Goal: Use online tool/utility

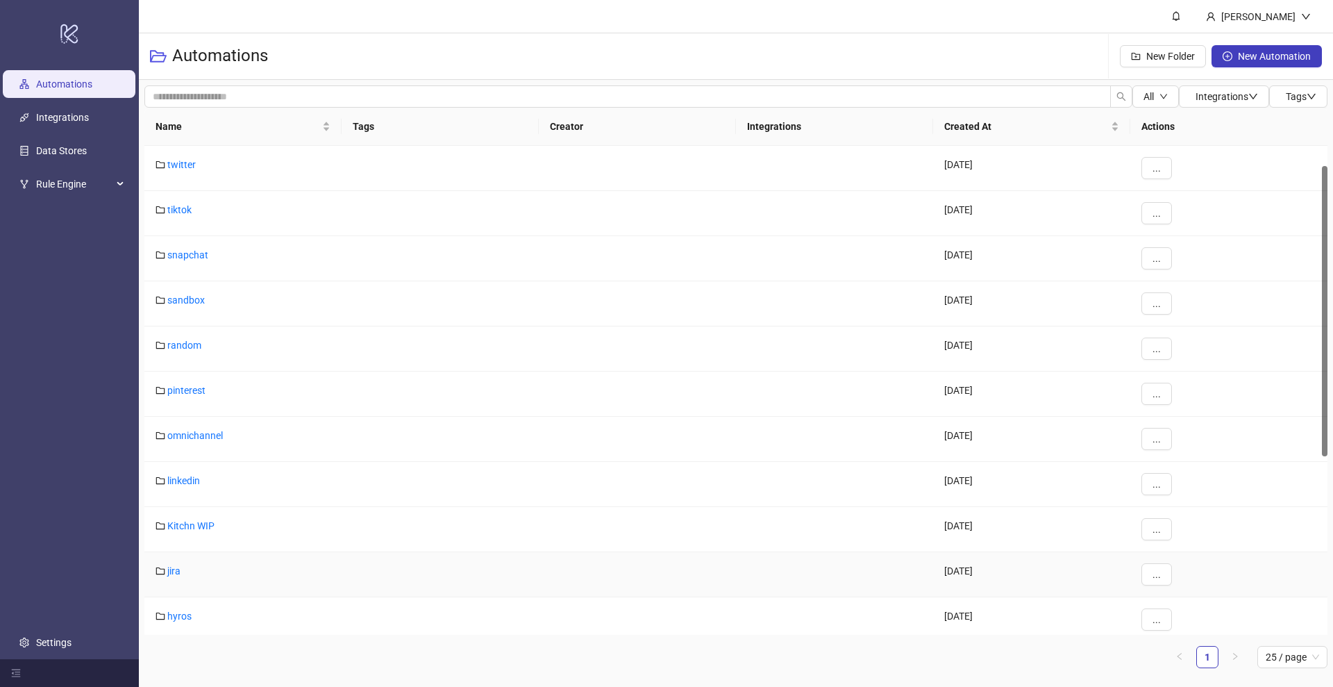
scroll to position [369, 0]
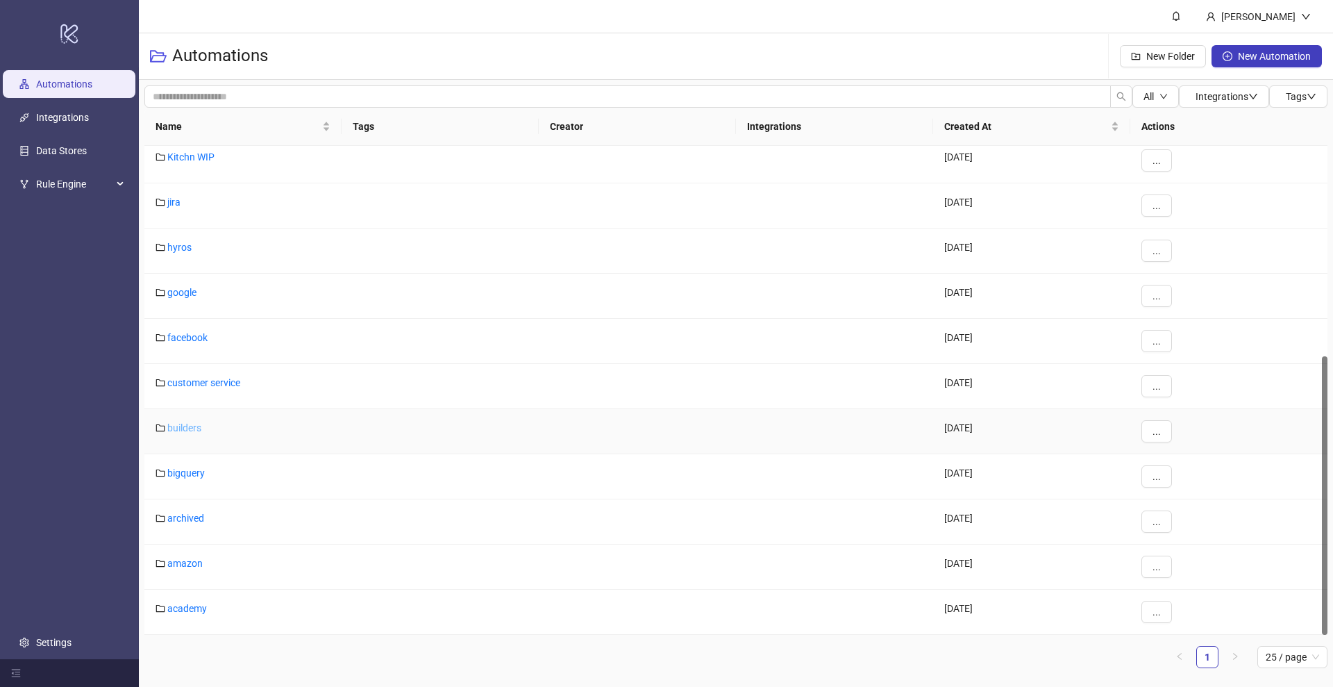
click at [199, 424] on link "builders" at bounding box center [184, 427] width 34 height 11
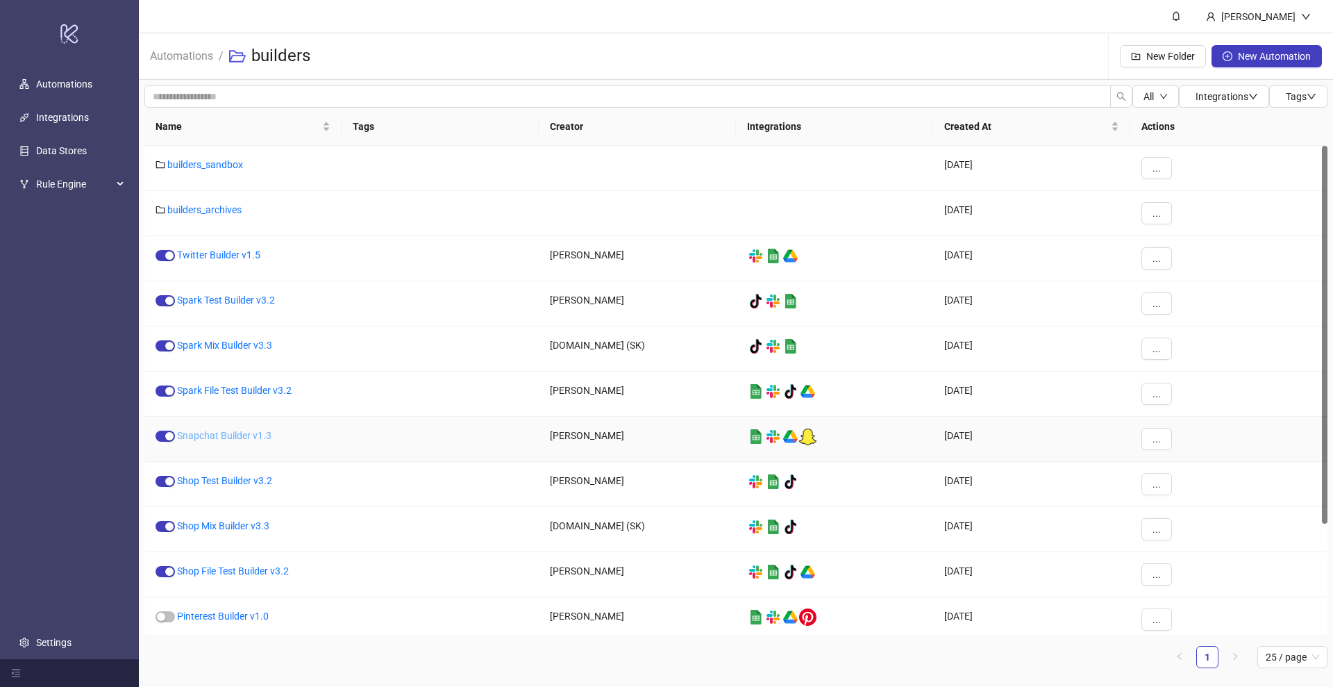
click at [242, 439] on link "Snapchat Builder v1.3" at bounding box center [224, 435] width 94 height 11
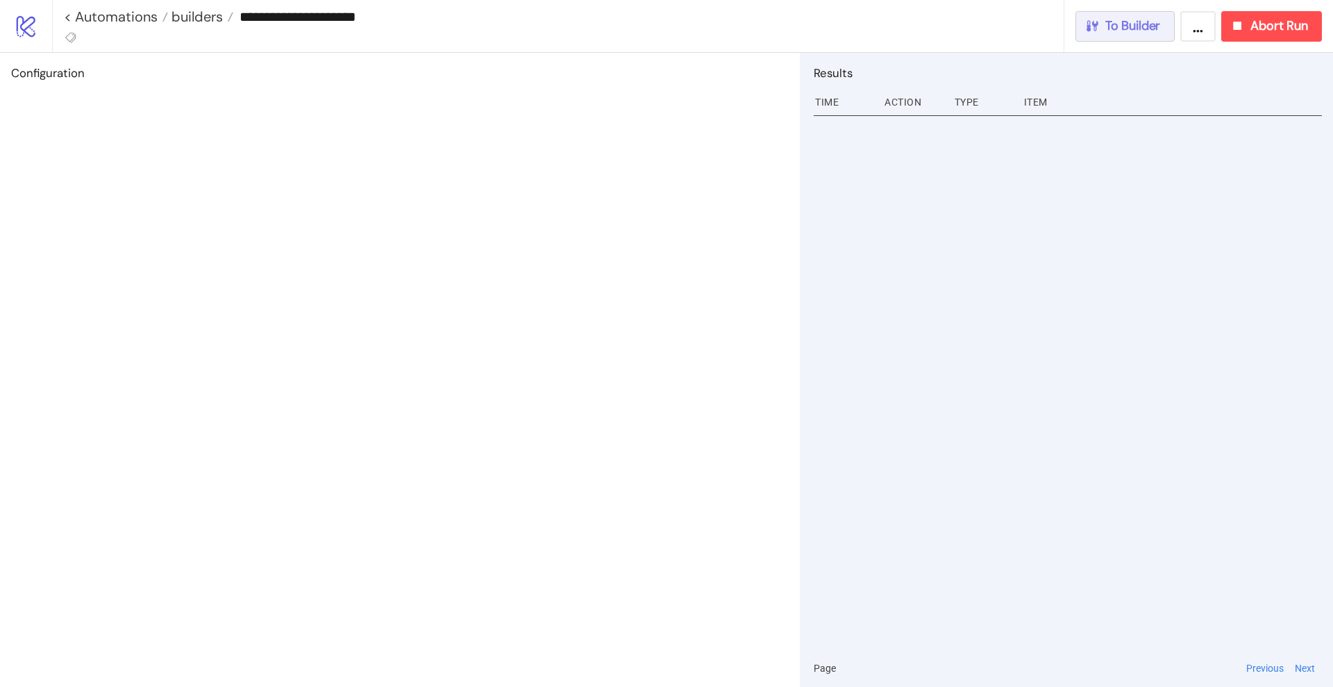
click at [1141, 24] on span "To Builder" at bounding box center [1134, 26] width 56 height 16
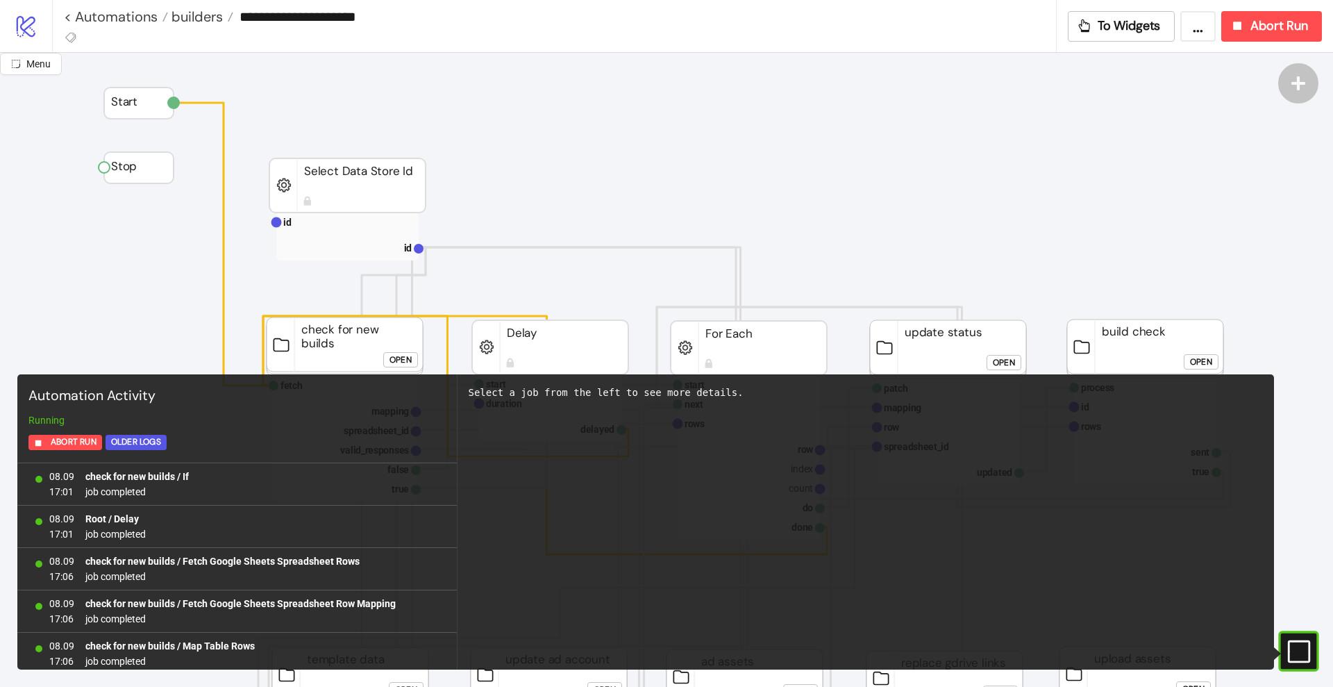
scroll to position [1192, 0]
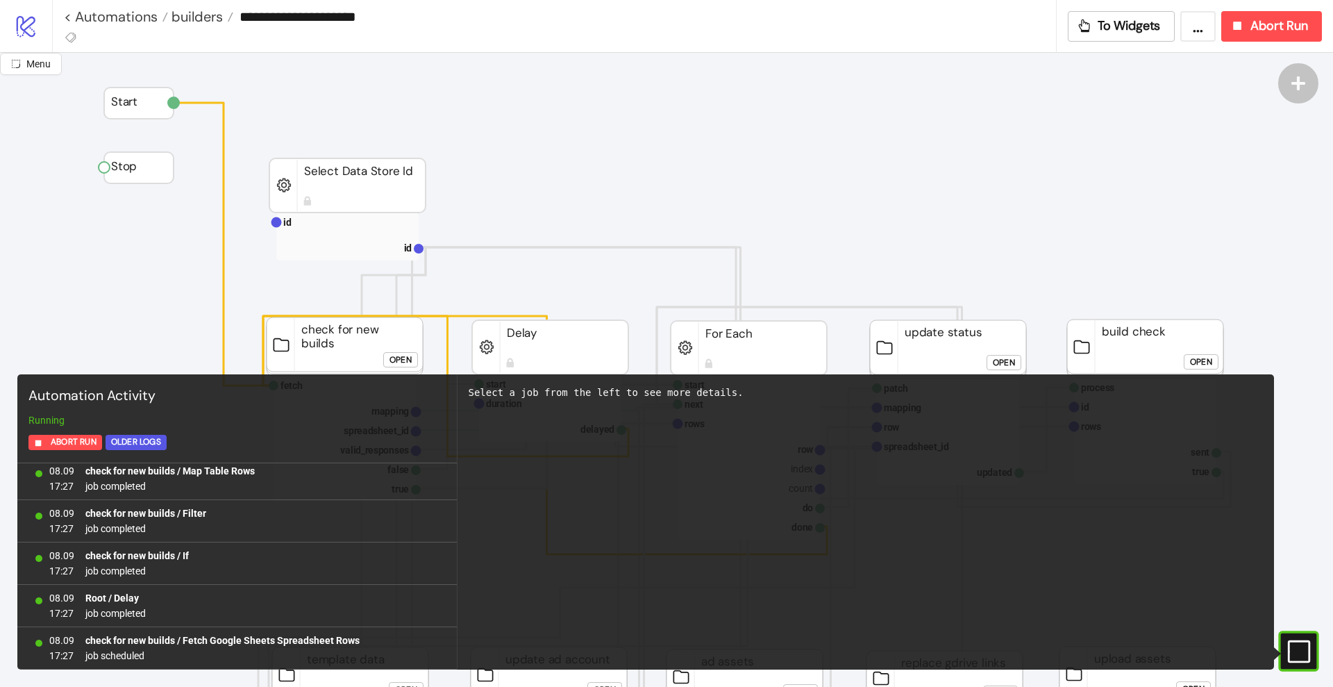
click at [1303, 660] on g at bounding box center [1289, 651] width 40 height 22
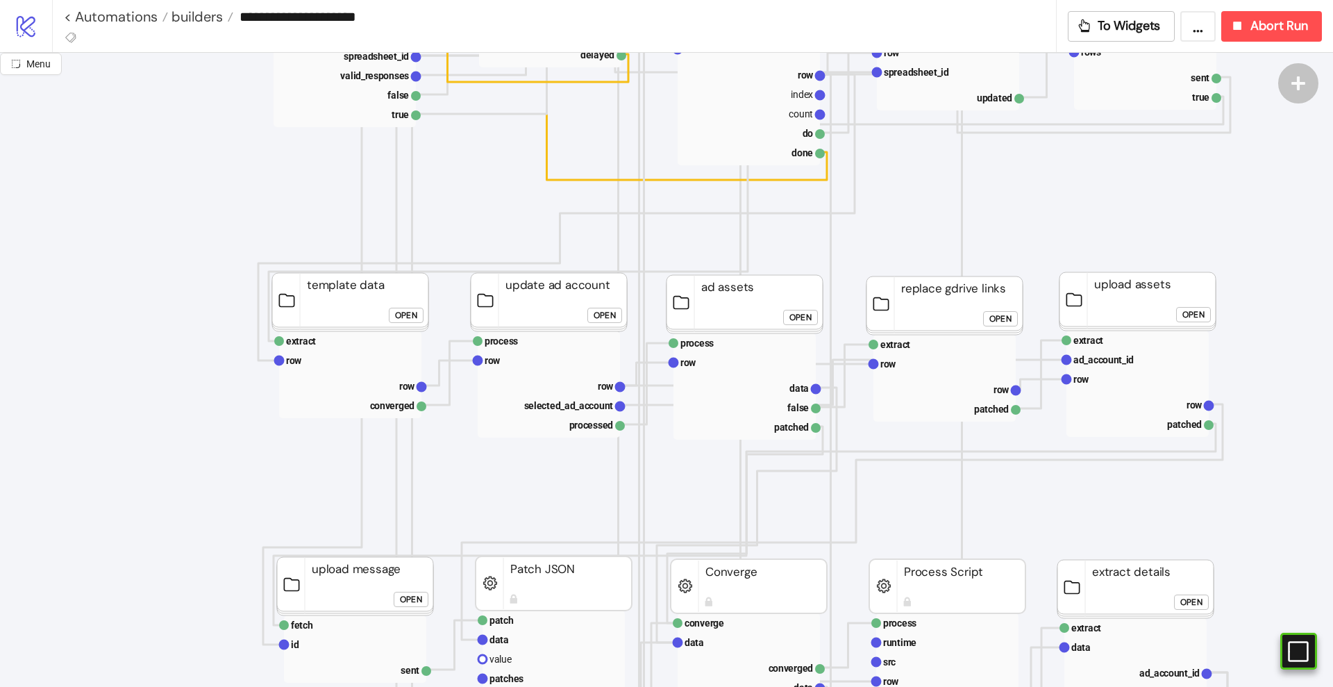
scroll to position [375, 0]
click at [36, 66] on span "Menu" at bounding box center [38, 63] width 24 height 11
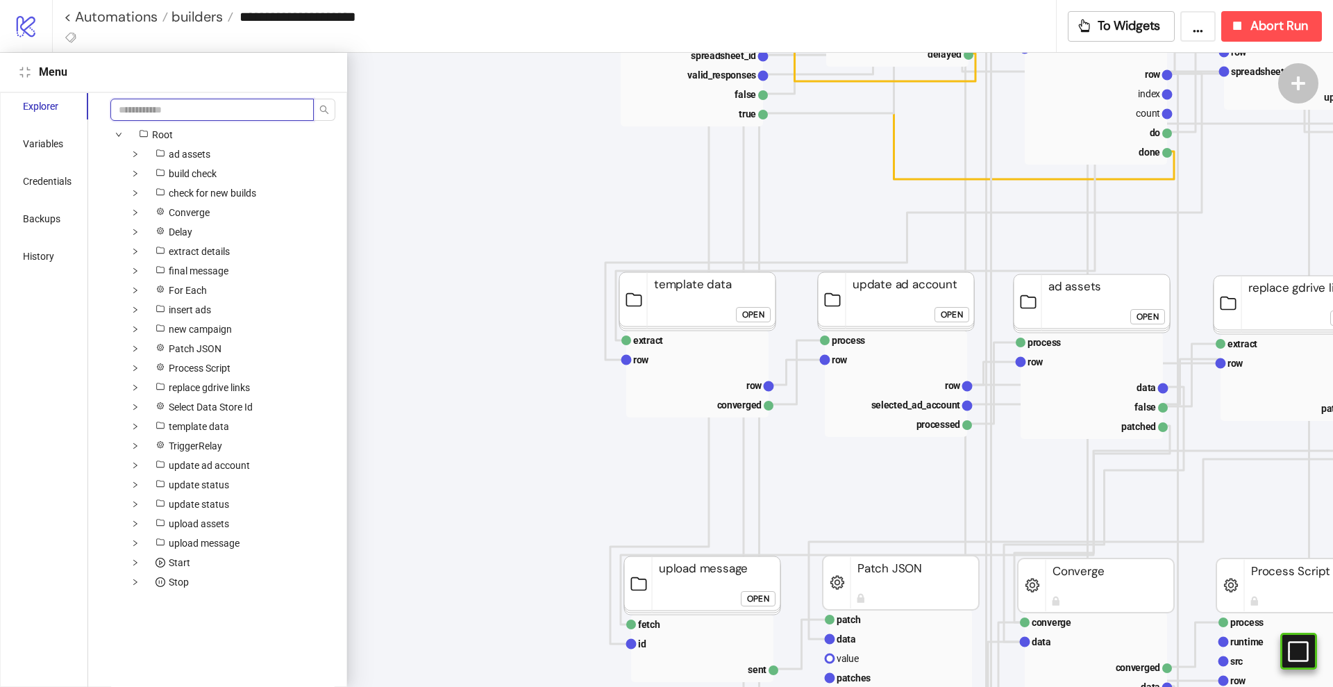
click at [130, 99] on input "search" at bounding box center [211, 110] width 203 height 22
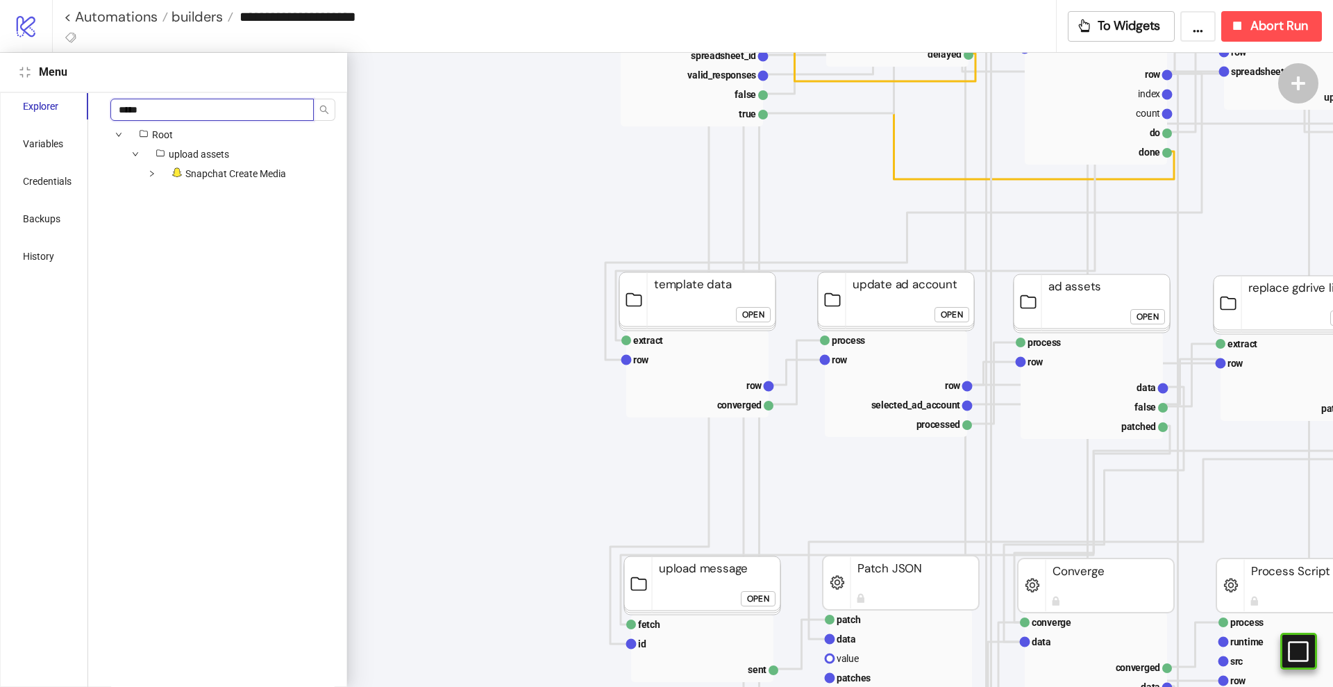
type input "******"
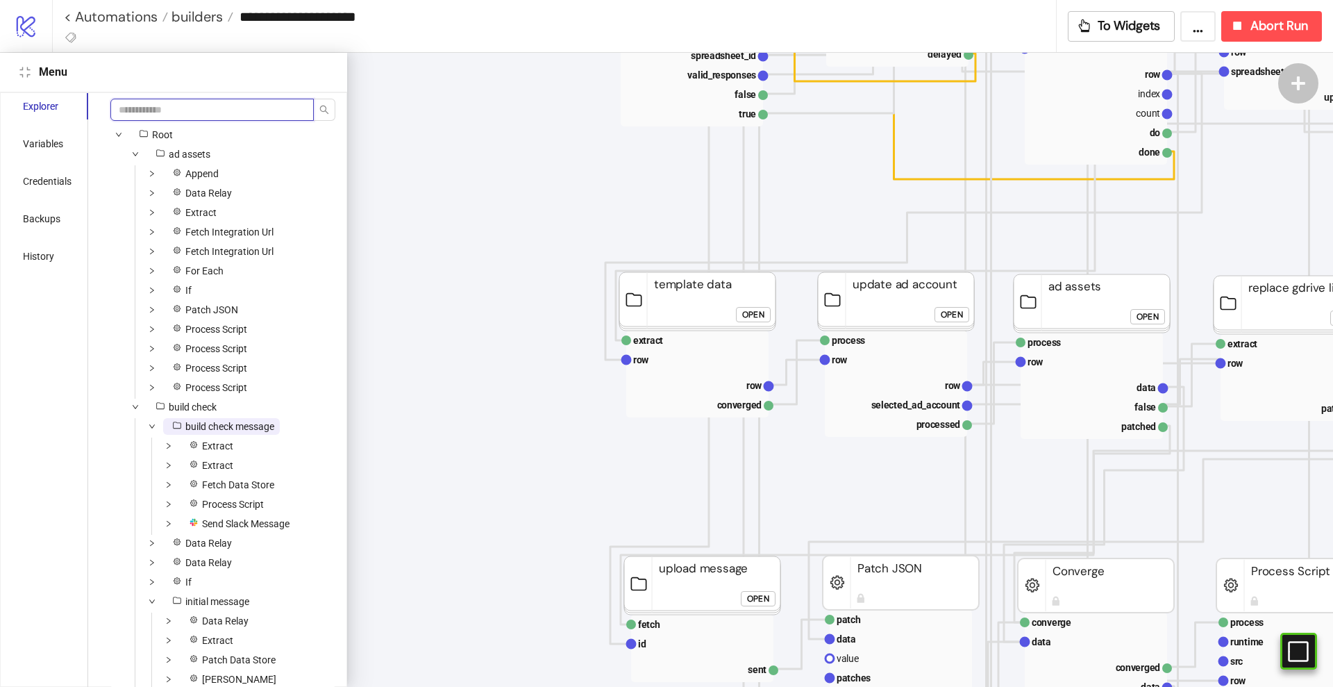
click at [20, 76] on icon "compress" at bounding box center [24, 72] width 11 height 11
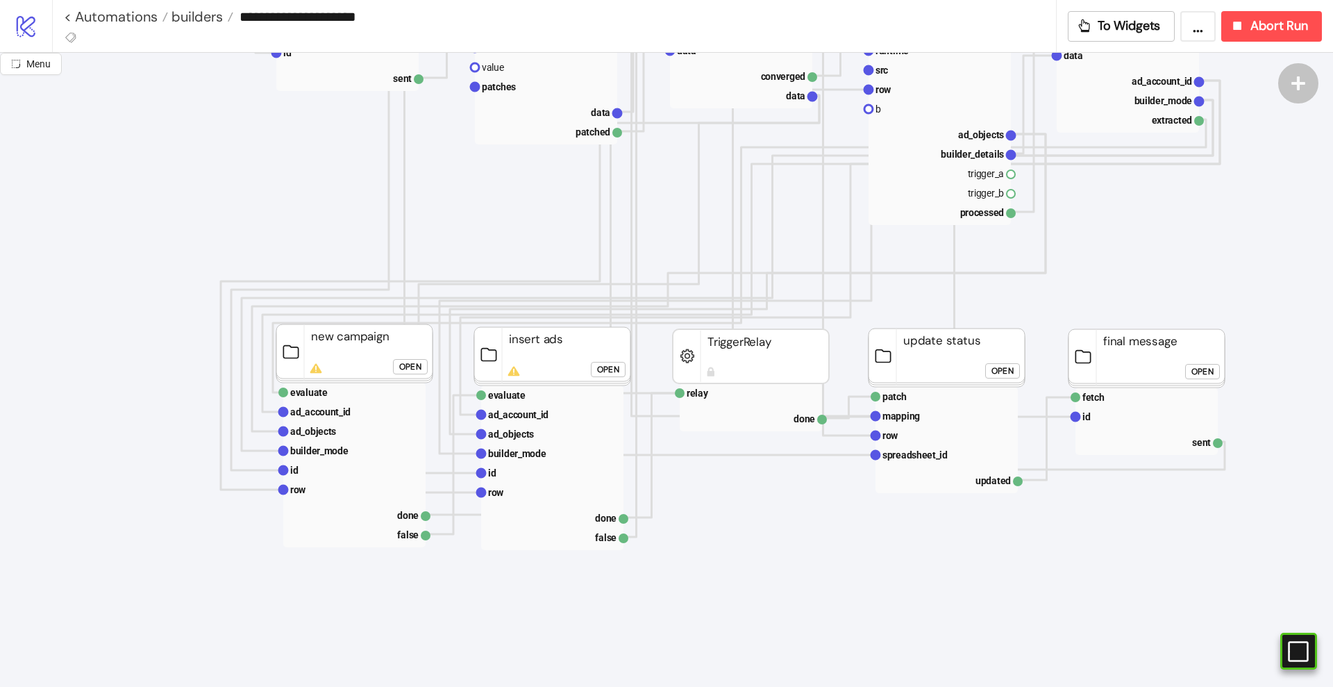
scroll to position [982, 8]
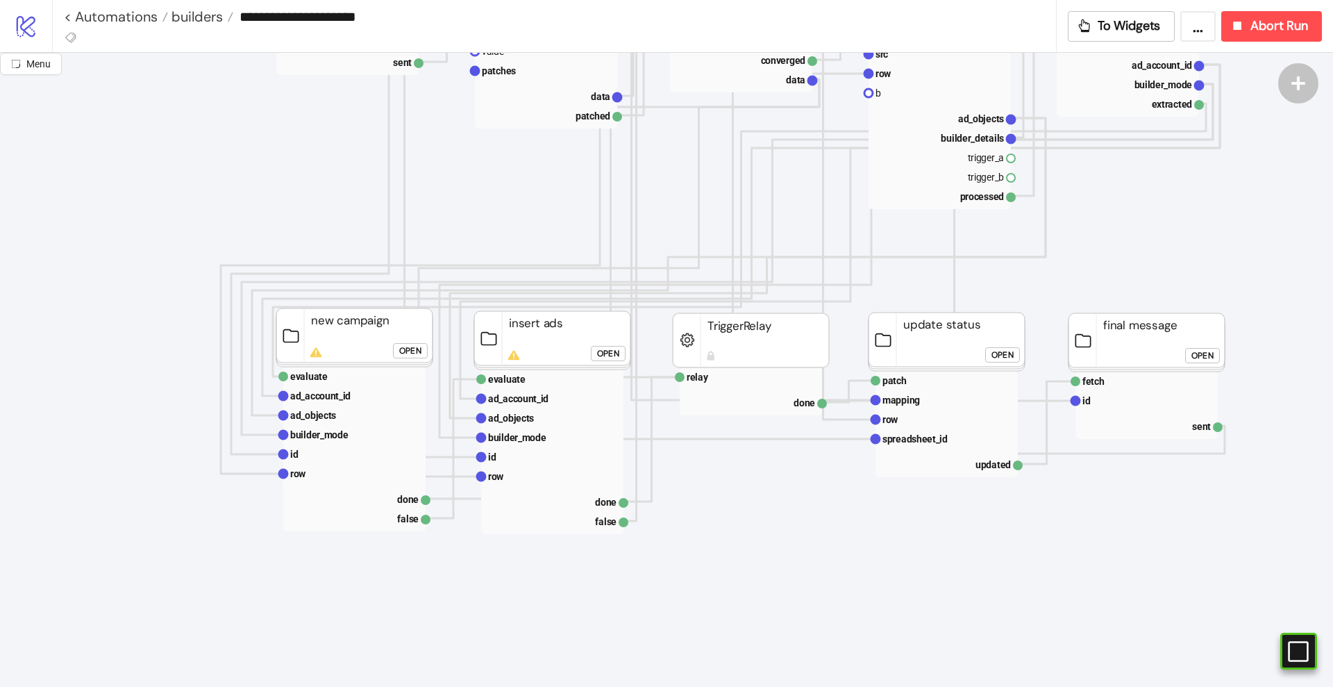
click at [612, 352] on div "Open" at bounding box center [608, 354] width 22 height 16
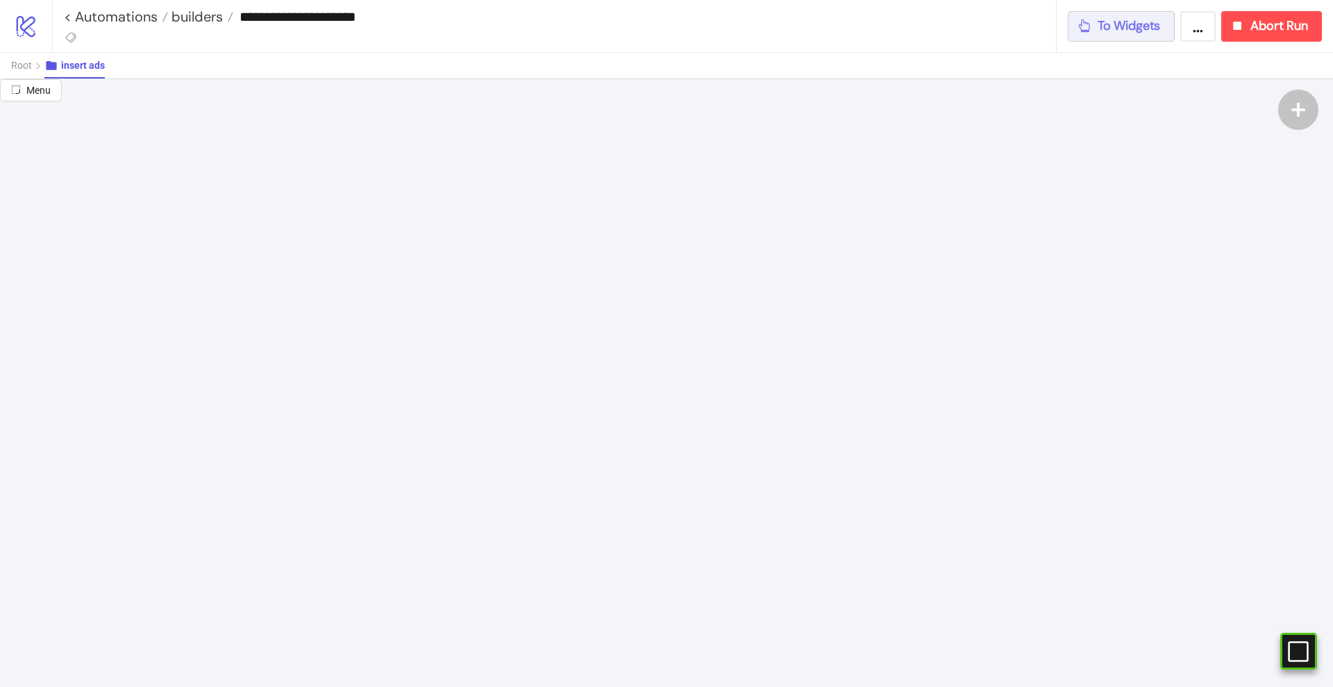
click at [1149, 30] on span "To Widgets" at bounding box center [1129, 26] width 63 height 16
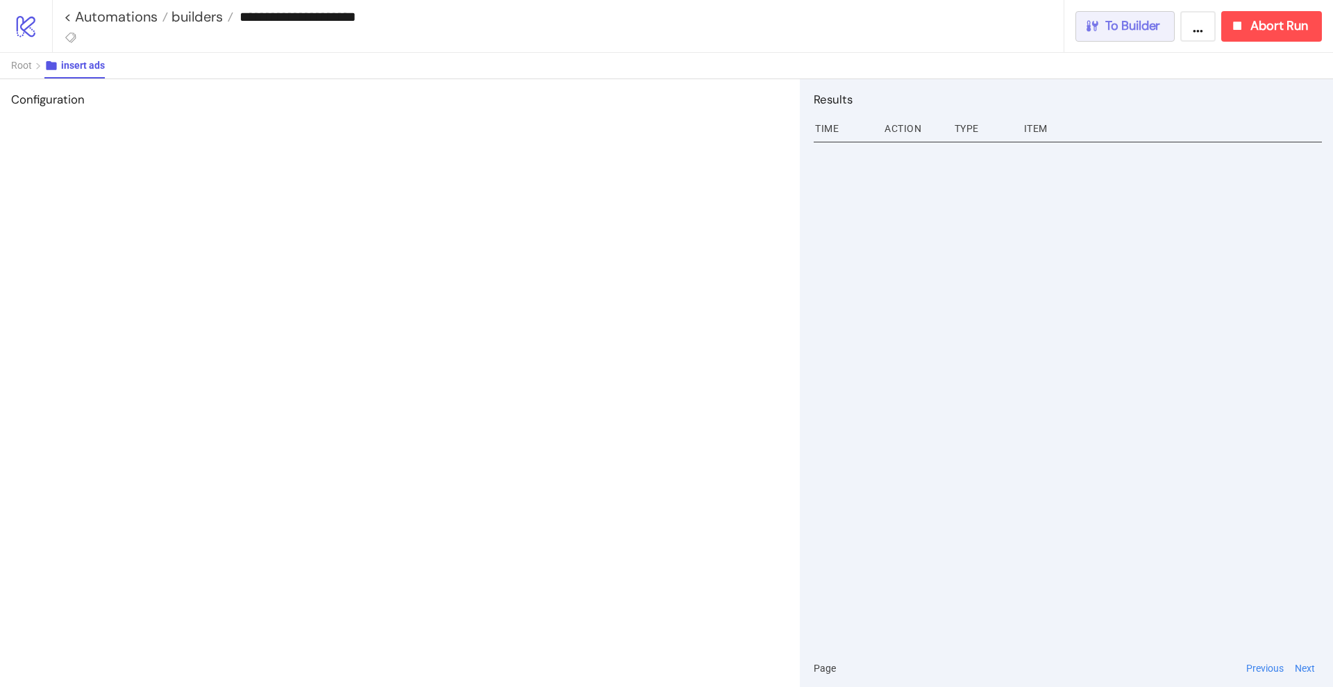
click at [1123, 37] on button "To Builder" at bounding box center [1126, 26] width 100 height 31
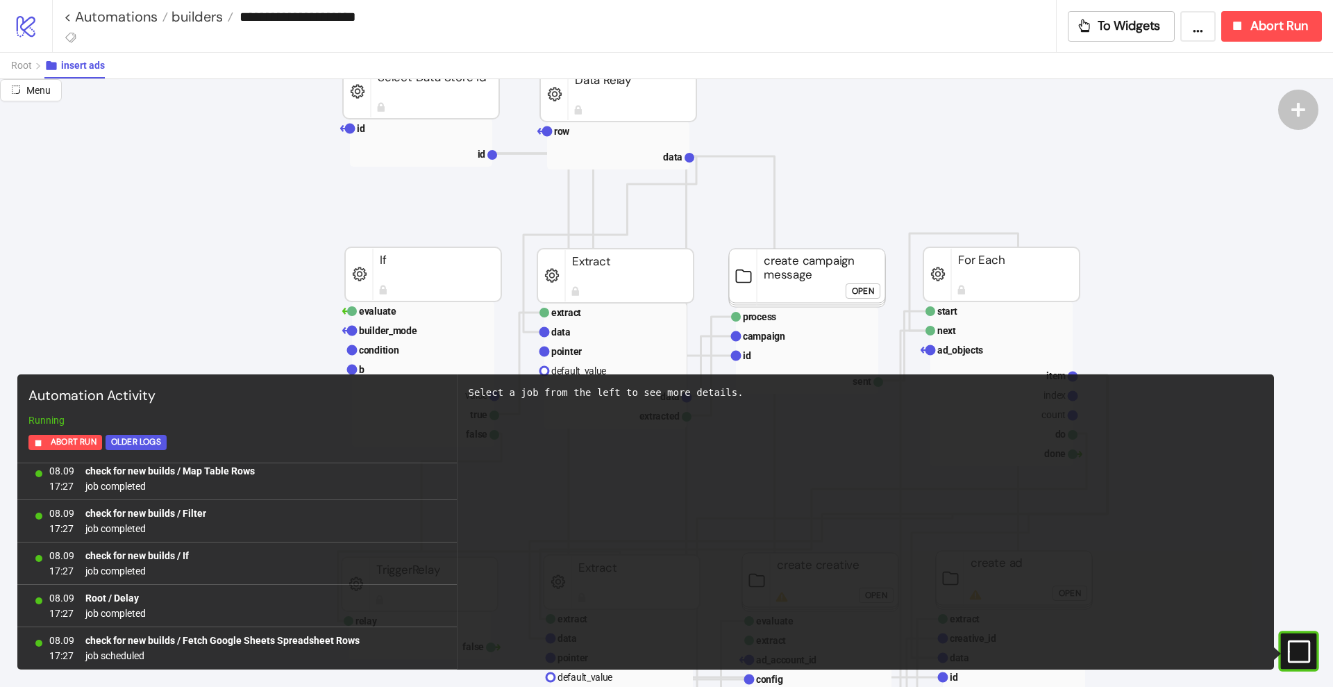
scroll to position [144, 0]
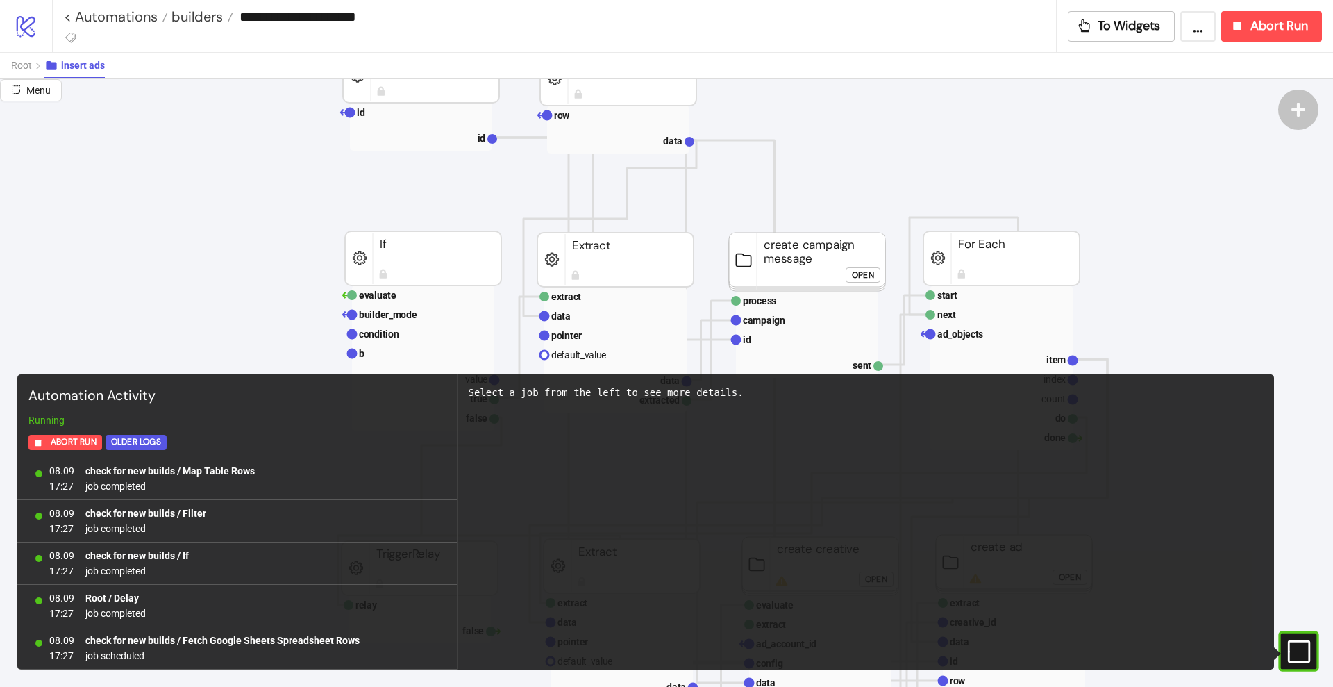
click at [1290, 658] on rect at bounding box center [1279, 651] width 21 height 21
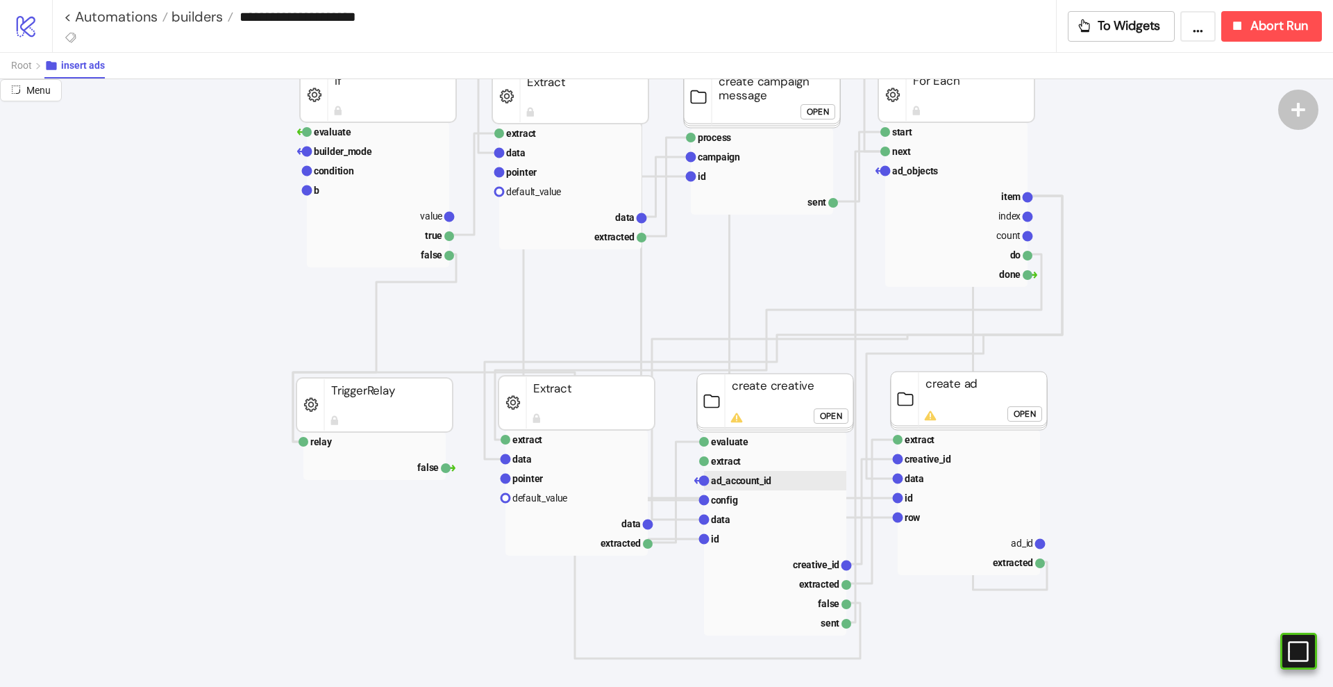
scroll to position [310, 45]
click at [827, 416] on div "Open" at bounding box center [831, 414] width 22 height 16
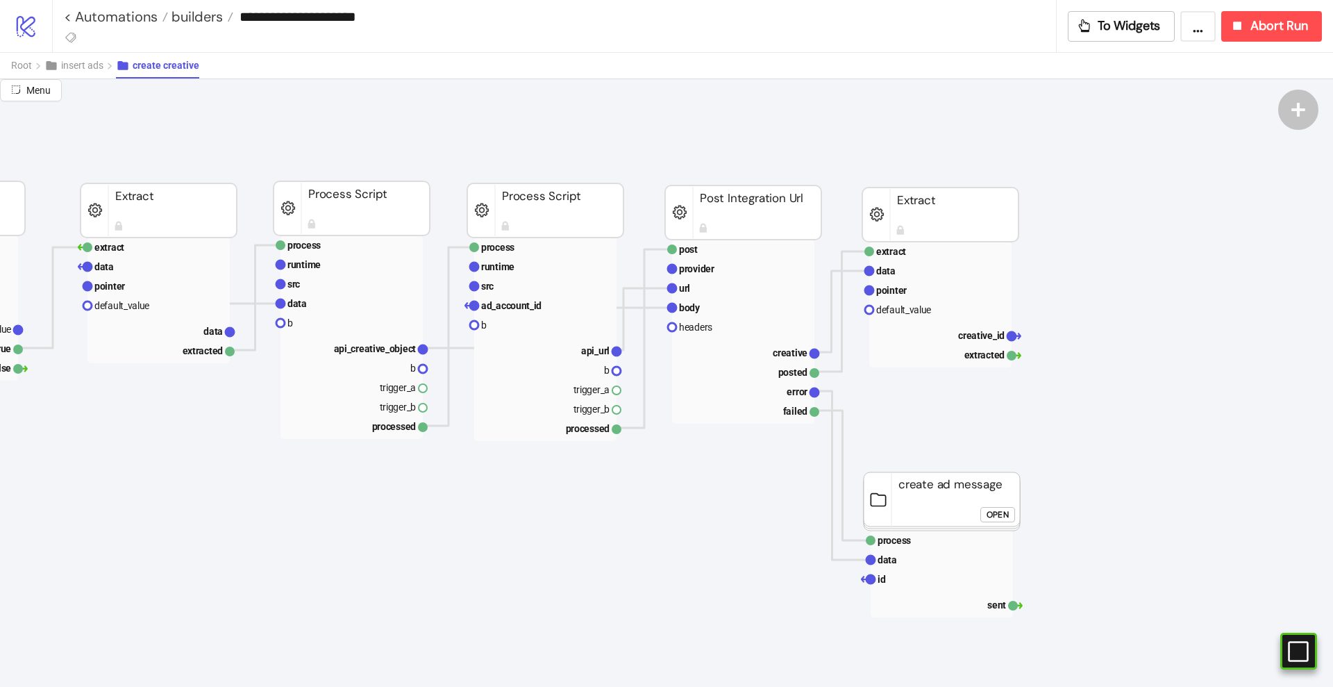
scroll to position [93, 662]
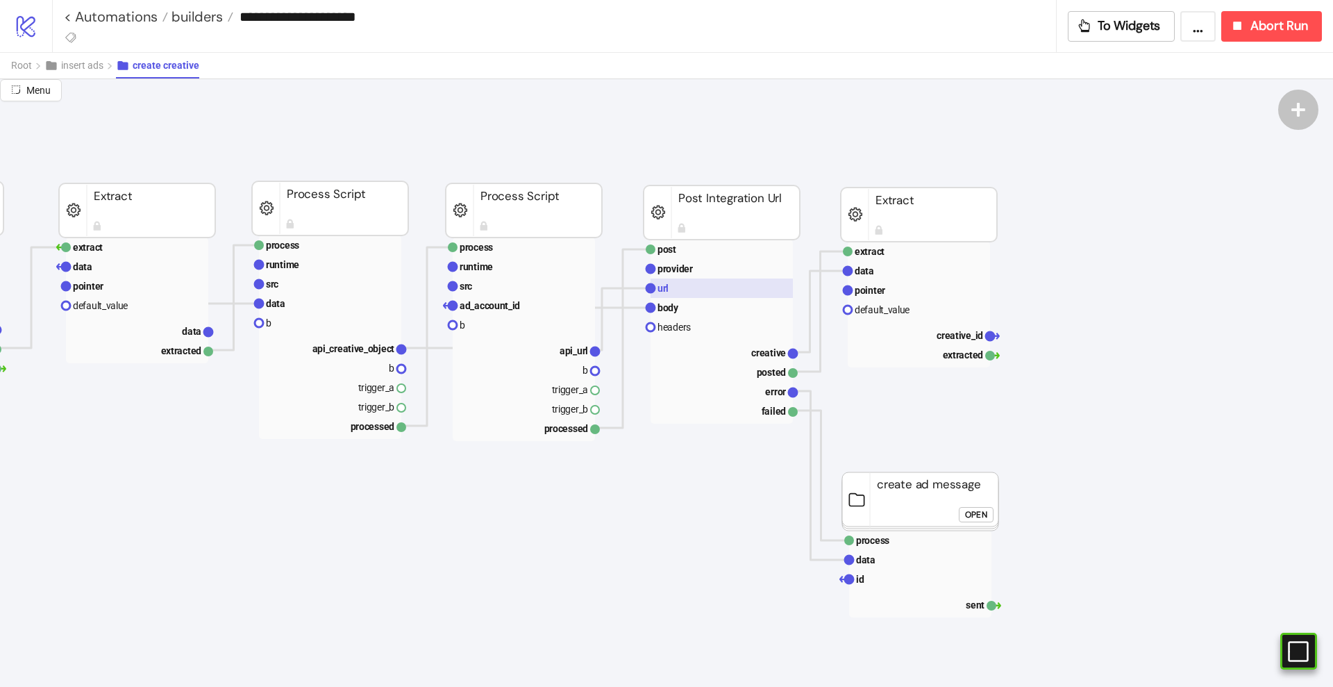
click at [721, 290] on rect at bounding box center [722, 287] width 142 height 19
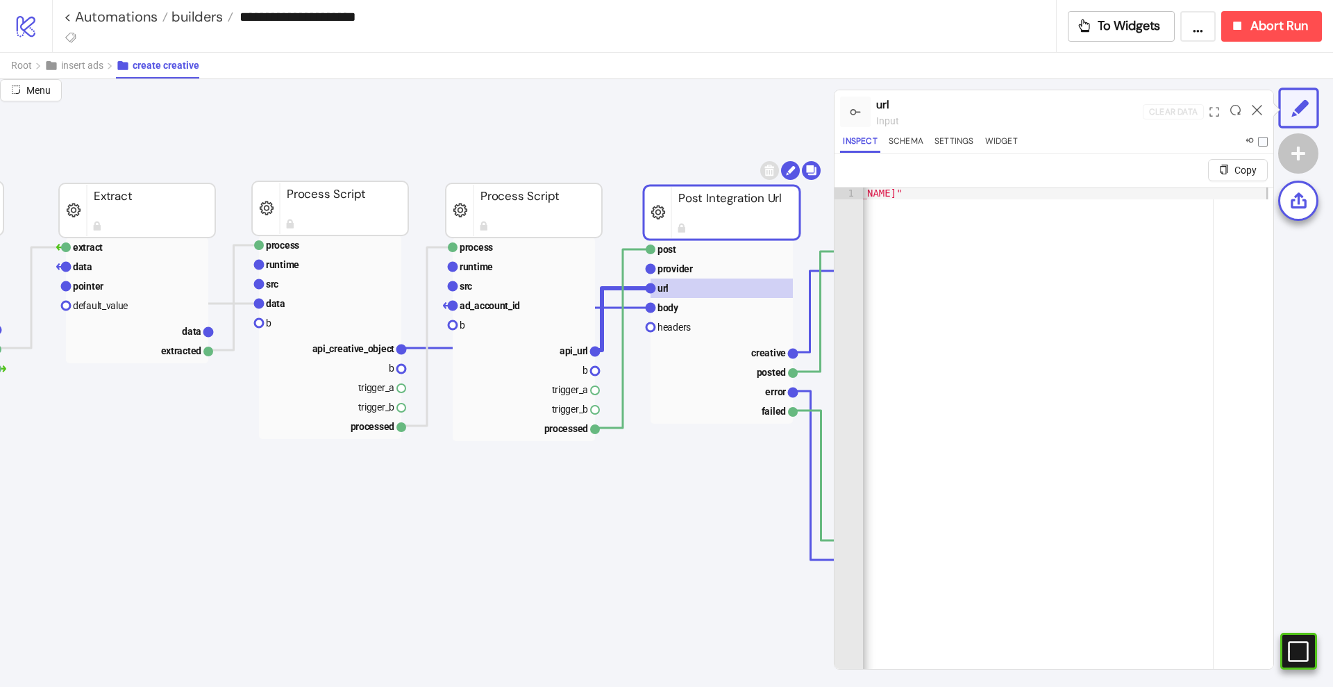
scroll to position [0, 90]
type textarea "**********"
click at [1042, 192] on div ""[URL][DOMAIN_NAME]"" at bounding box center [1017, 449] width 487 height 525
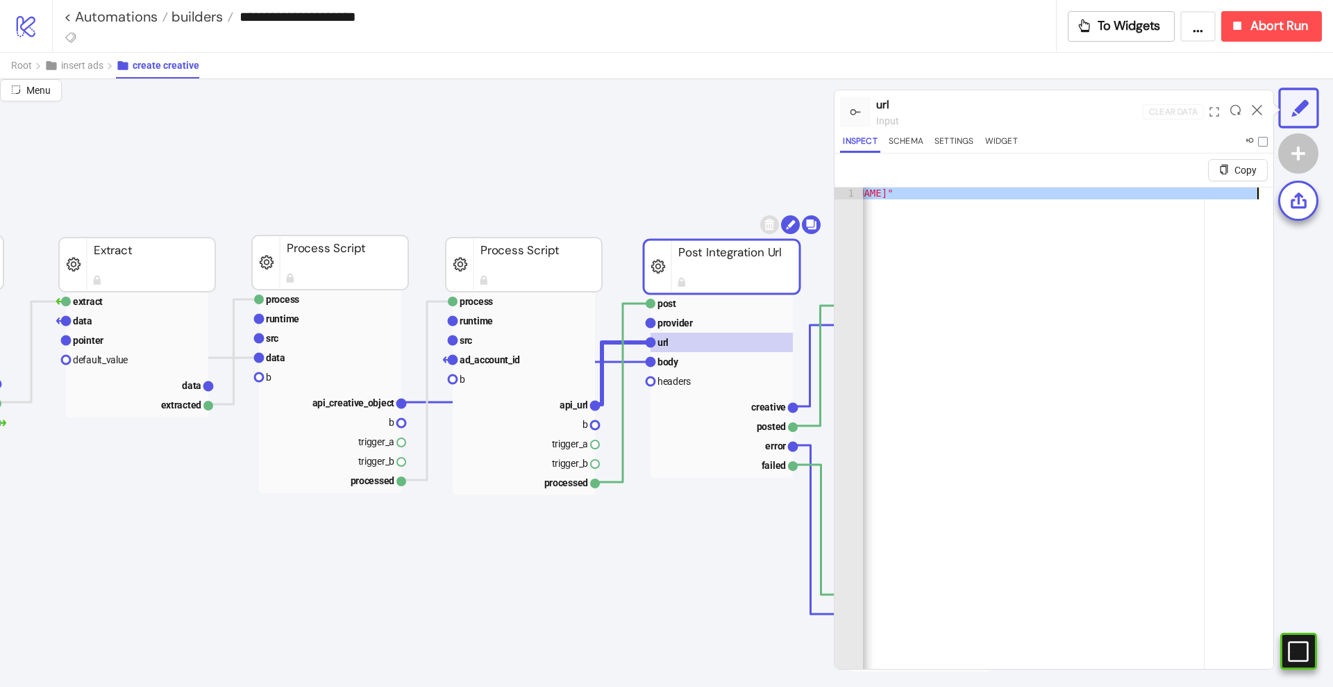
scroll to position [38, 662]
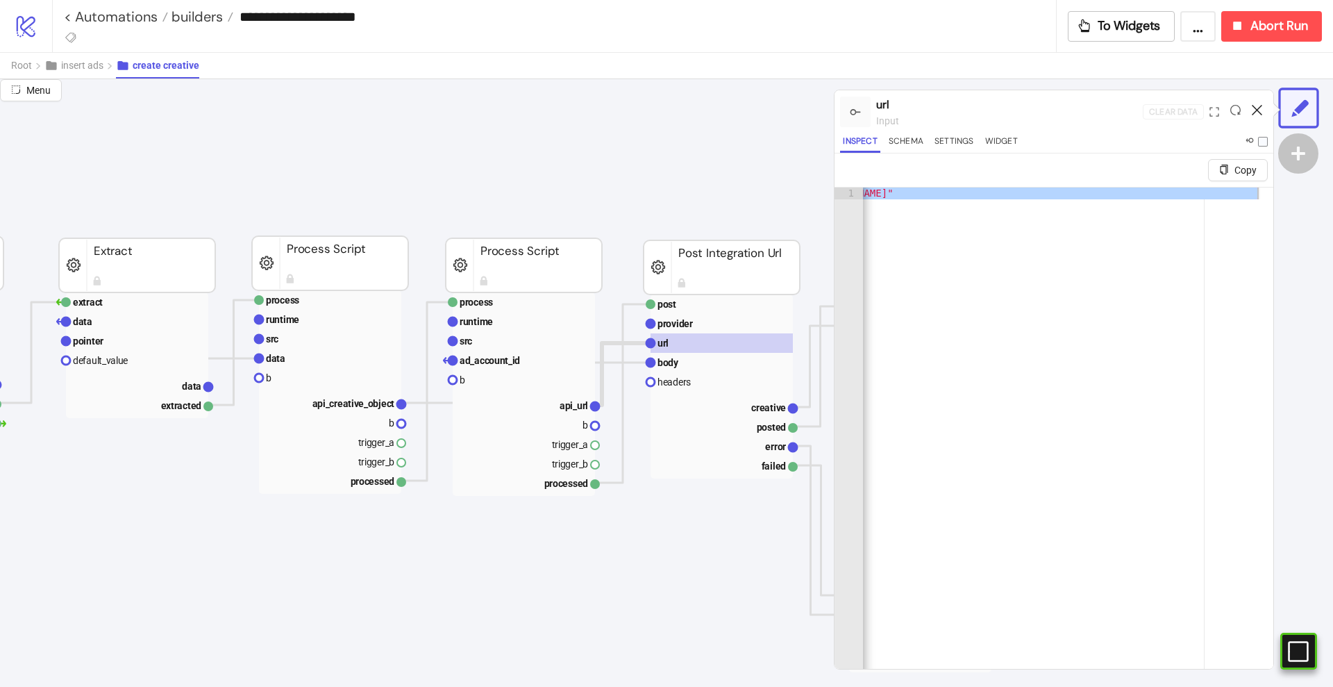
click at [1253, 106] on icon at bounding box center [1257, 110] width 10 height 10
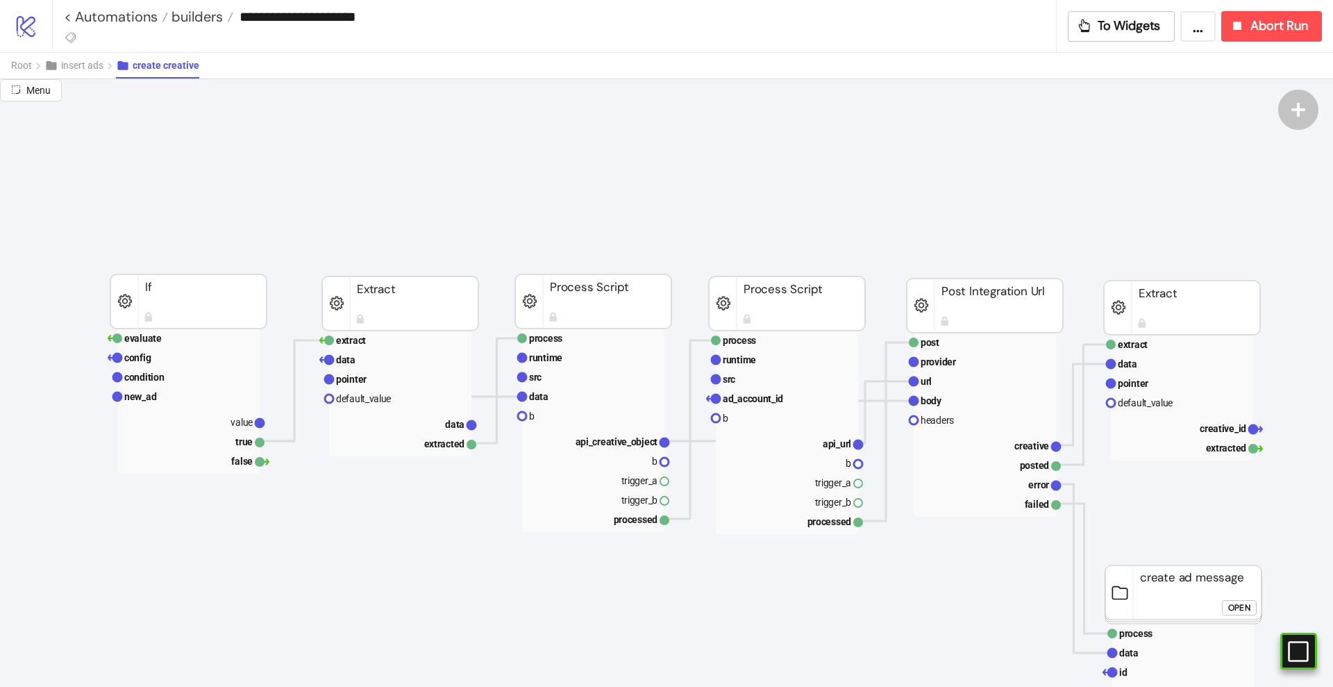
scroll to position [0, 438]
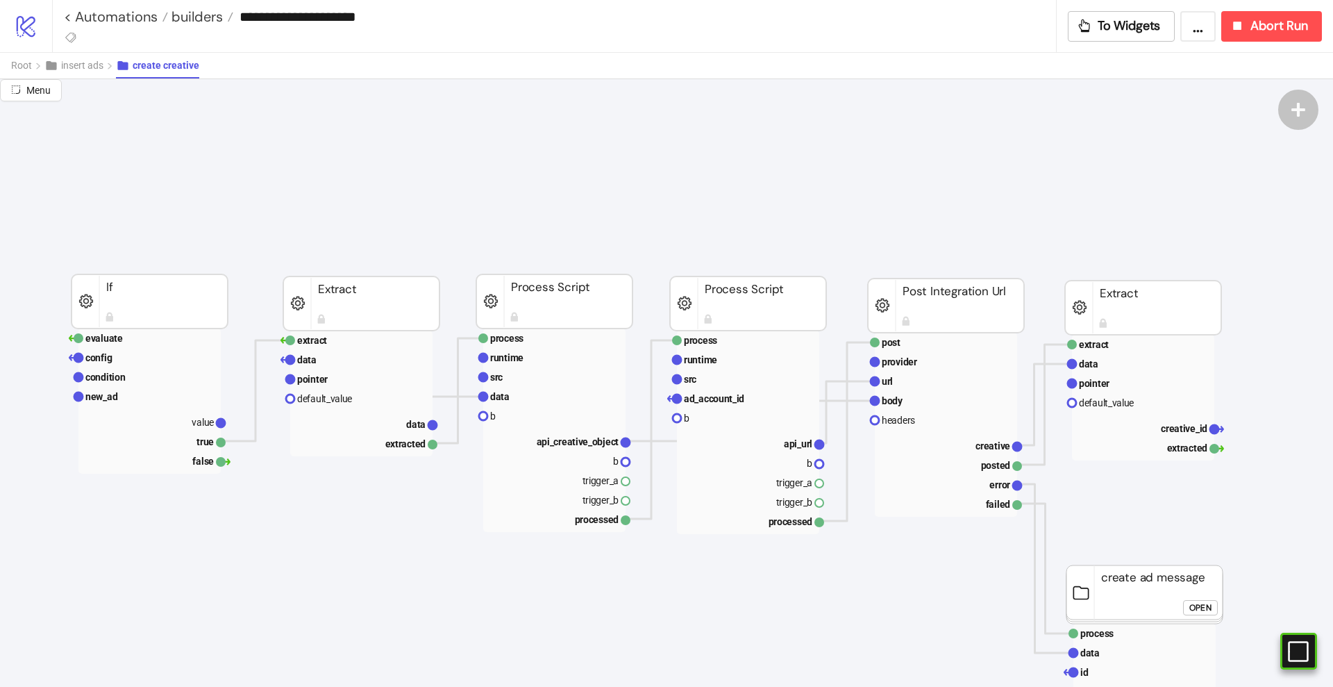
click at [27, 63] on span "Root" at bounding box center [21, 65] width 21 height 11
